Goal: Use online tool/utility: Utilize a website feature to perform a specific function

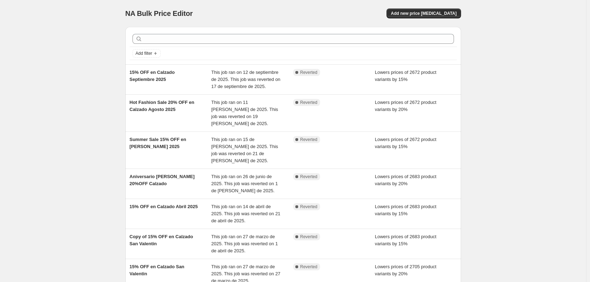
click at [78, 117] on div "NA Bulk Price Editor. This page is ready NA Bulk Price Editor Add new price [ME…" at bounding box center [293, 220] width 586 height 441
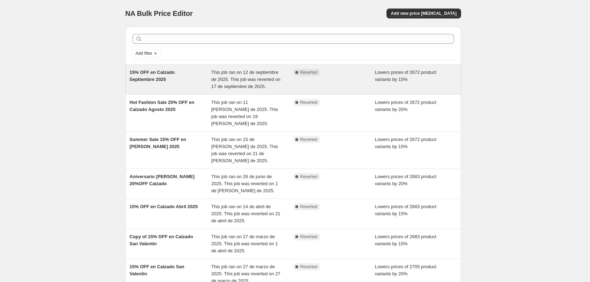
click at [175, 85] on div "15% OFF en Calzado Septiembre 2025" at bounding box center [171, 79] width 82 height 21
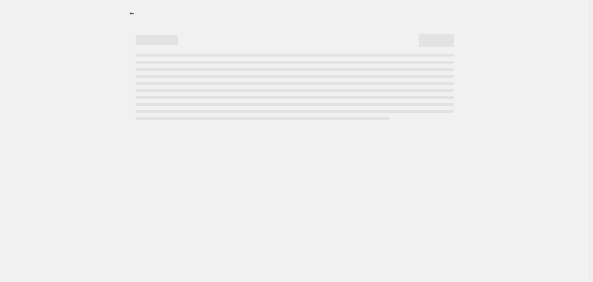
select select "percentage"
select select "collection"
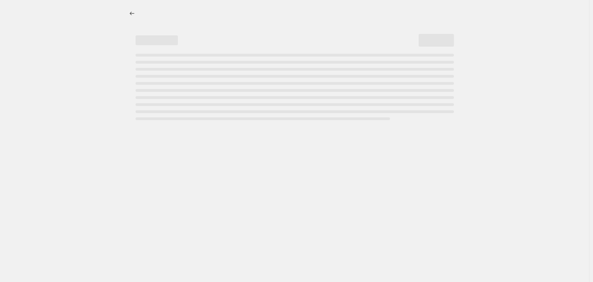
select select "collection"
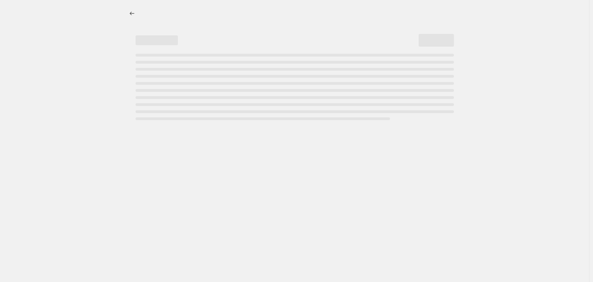
select select "collection"
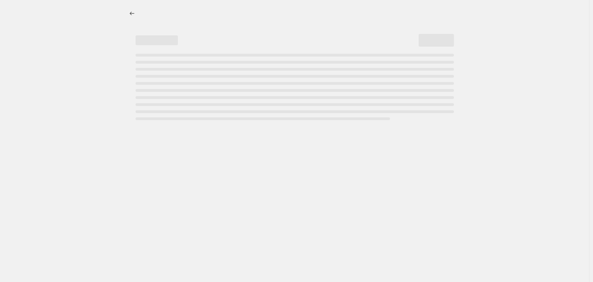
select select "collection"
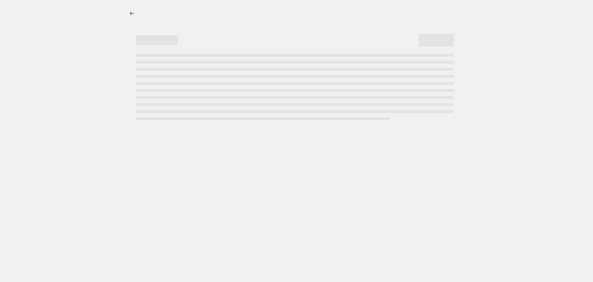
select select "collection"
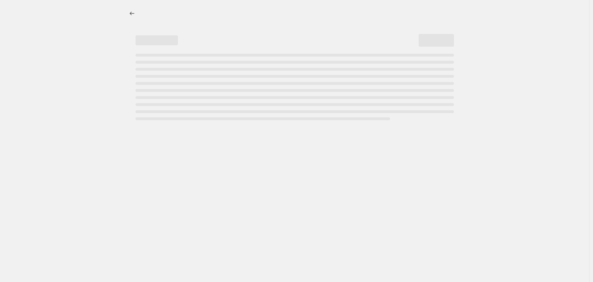
select select "collection"
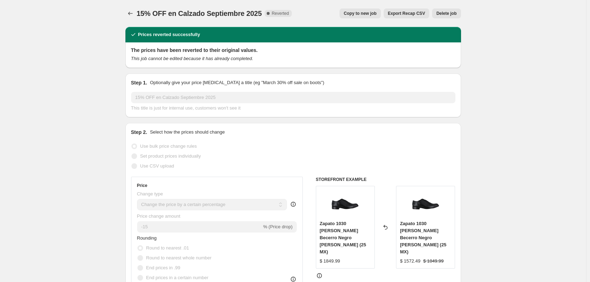
click at [361, 14] on span "Copy to new job" at bounding box center [359, 14] width 33 height 6
select select "percentage"
select select "collection"
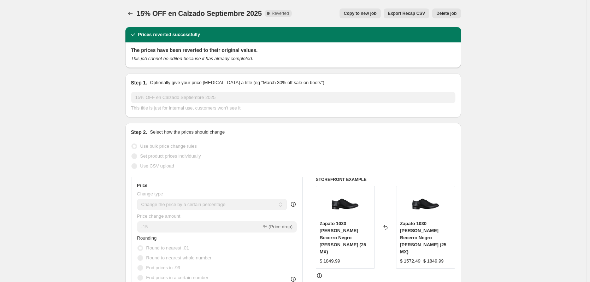
select select "collection"
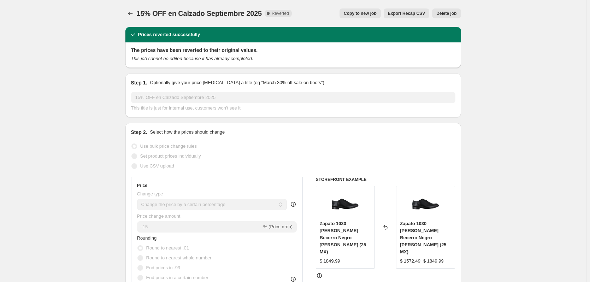
select select "collection"
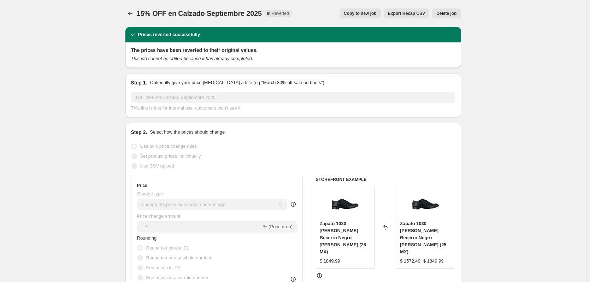
select select "collection"
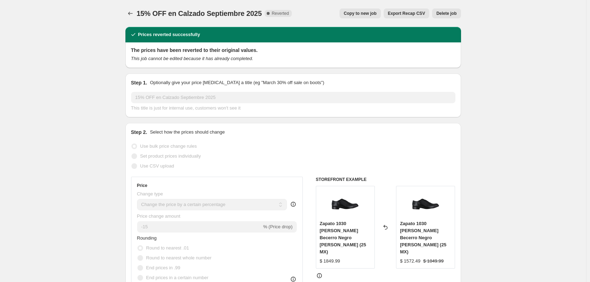
select select "collection"
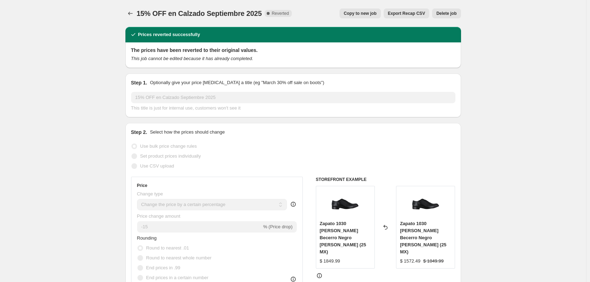
select select "collection"
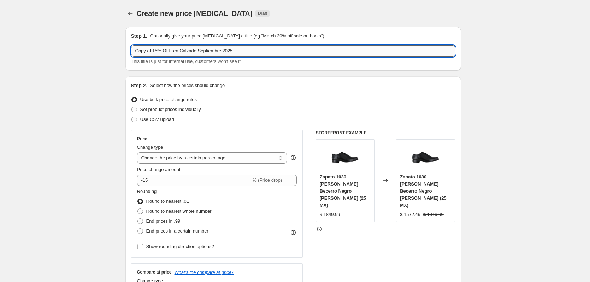
drag, startPoint x: 196, startPoint y: 52, endPoint x: 220, endPoint y: 54, distance: 23.7
click at [220, 54] on input "Copy of 15% OFF en Calzado Septiembre 2025" at bounding box center [293, 50] width 324 height 11
drag, startPoint x: 137, startPoint y: 51, endPoint x: 155, endPoint y: 52, distance: 18.7
click at [155, 52] on input "Copy of 15% OFF en Calzado [DATE]" at bounding box center [293, 50] width 324 height 11
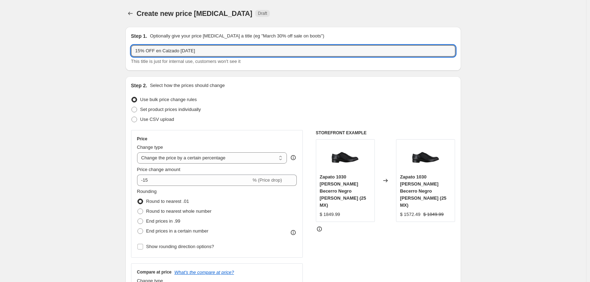
type input "15% OFF en Calzado [DATE]"
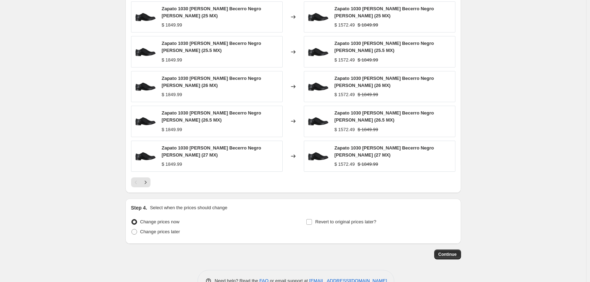
scroll to position [903, 0]
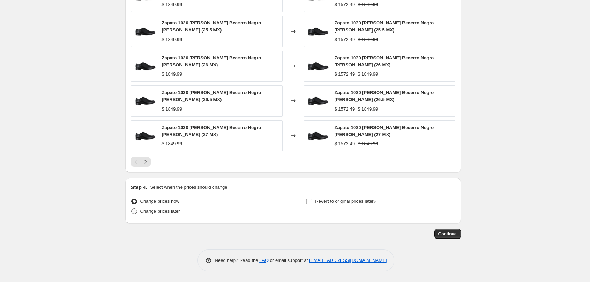
click at [137, 213] on span at bounding box center [134, 211] width 6 height 6
click at [132, 209] on input "Change prices later" at bounding box center [131, 208] width 0 height 0
radio input "true"
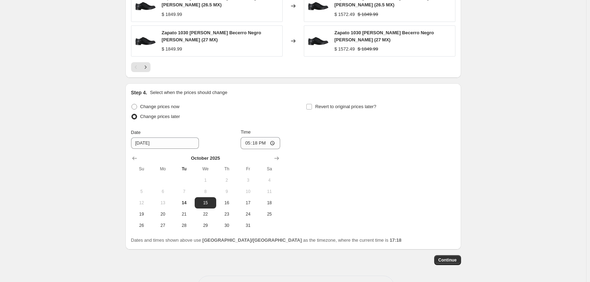
scroll to position [1009, 0]
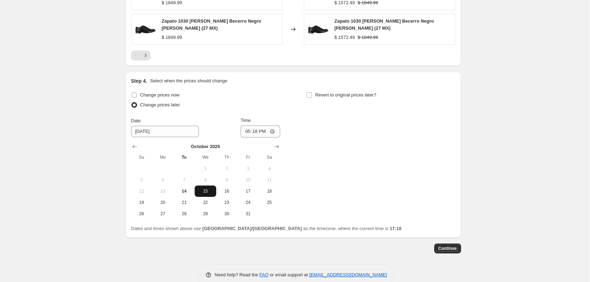
click at [212, 190] on span "15" at bounding box center [205, 191] width 16 height 6
click at [247, 132] on input "17:18" at bounding box center [260, 131] width 40 height 12
click at [258, 133] on input "20:00" at bounding box center [260, 131] width 40 height 12
type input "08:00"
click at [143, 159] on span "Su" at bounding box center [142, 157] width 16 height 6
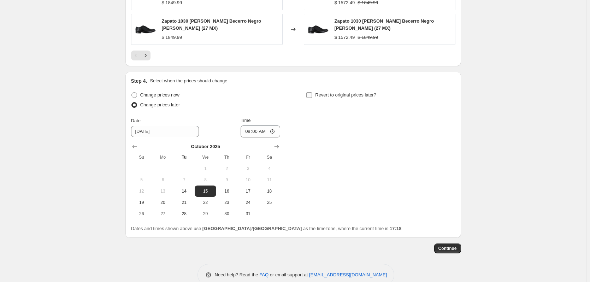
click at [311, 95] on input "Revert to original prices later?" at bounding box center [309, 95] width 6 height 6
checkbox input "true"
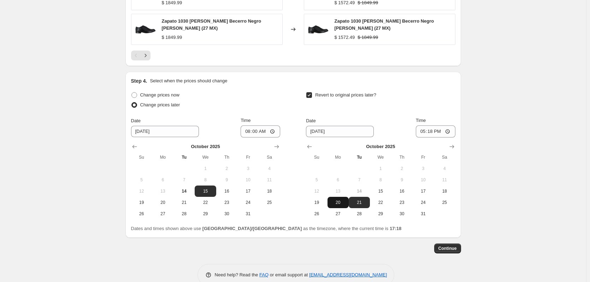
click at [343, 207] on button "20" at bounding box center [337, 202] width 21 height 11
type input "[DATE]"
click at [425, 130] on input "17:18" at bounding box center [436, 131] width 40 height 12
type input "05:00"
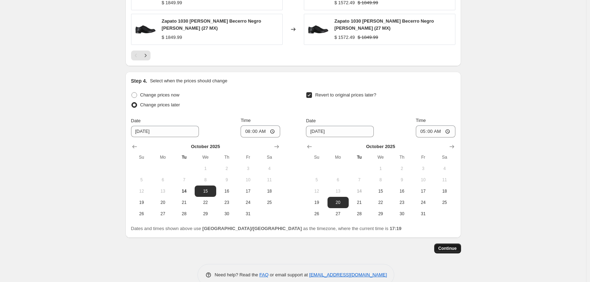
click at [440, 245] on button "Continue" at bounding box center [447, 248] width 27 height 10
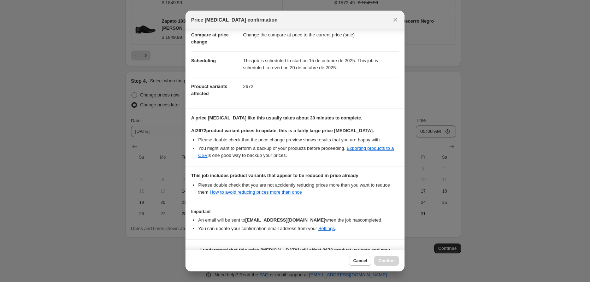
scroll to position [53, 0]
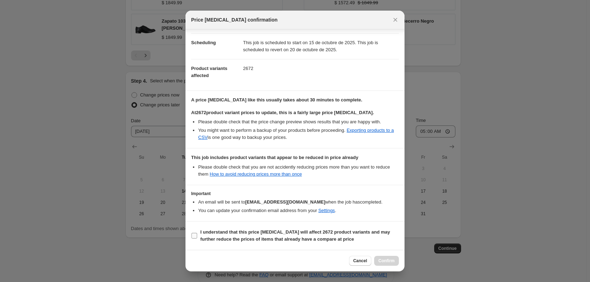
click at [195, 235] on input "I understand that this price [MEDICAL_DATA] will affect 2672 product variants a…" at bounding box center [194, 236] width 6 height 6
checkbox input "true"
click at [384, 260] on span "Confirm" at bounding box center [386, 261] width 16 height 6
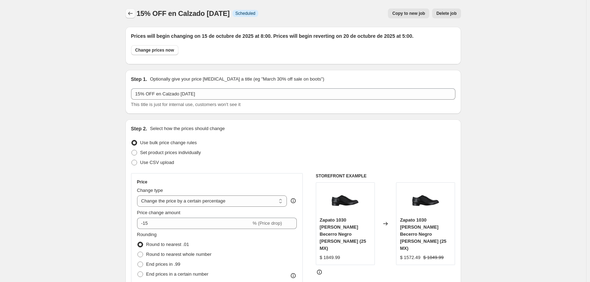
click at [128, 13] on icon "Price change jobs" at bounding box center [130, 13] width 7 height 7
